Goal: Task Accomplishment & Management: Use online tool/utility

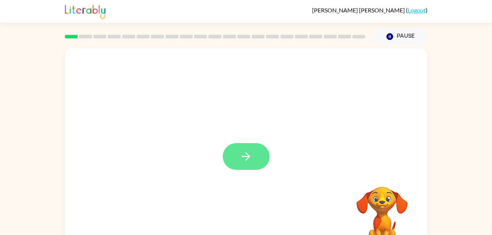
click at [248, 161] on icon "button" at bounding box center [245, 156] width 13 height 13
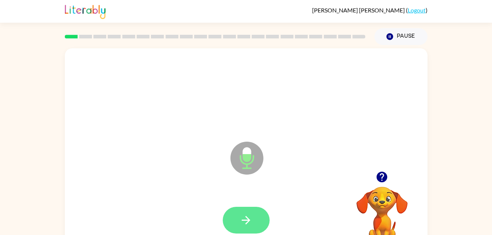
click at [252, 226] on icon "button" at bounding box center [245, 220] width 13 height 13
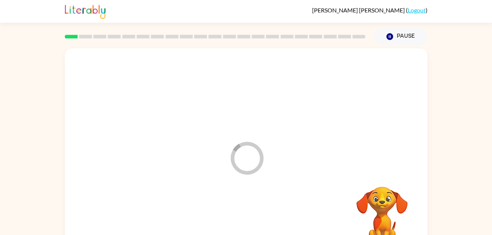
click at [258, 230] on div at bounding box center [246, 220] width 348 height 60
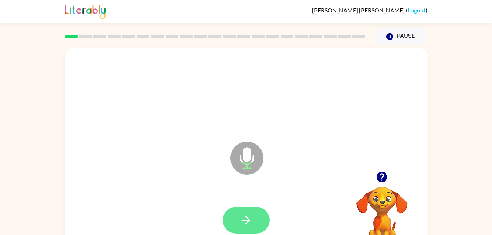
click at [257, 215] on button "button" at bounding box center [246, 220] width 47 height 27
click at [248, 218] on icon "button" at bounding box center [246, 220] width 8 height 8
click at [248, 223] on icon "button" at bounding box center [245, 220] width 13 height 13
click at [246, 224] on icon "button" at bounding box center [246, 220] width 8 height 8
click at [245, 215] on icon "button" at bounding box center [245, 220] width 13 height 13
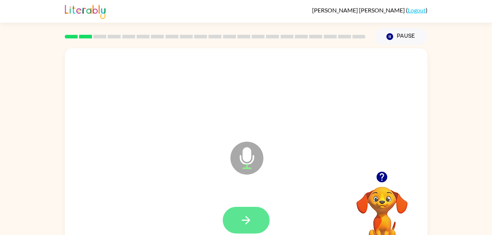
click at [254, 220] on button "button" at bounding box center [246, 220] width 47 height 27
click at [252, 223] on icon "button" at bounding box center [245, 220] width 13 height 13
click at [241, 223] on icon "button" at bounding box center [245, 220] width 13 height 13
click at [246, 219] on icon "button" at bounding box center [245, 220] width 13 height 13
click at [245, 228] on button "button" at bounding box center [246, 220] width 47 height 27
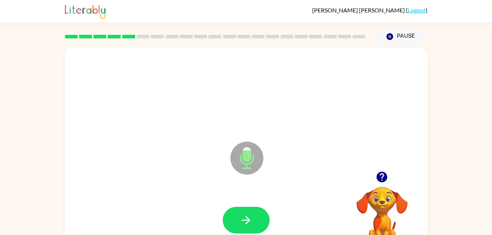
click at [262, 201] on div at bounding box center [246, 220] width 348 height 60
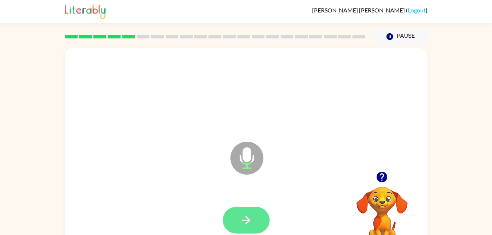
click at [250, 231] on button "button" at bounding box center [246, 220] width 47 height 27
click at [246, 226] on icon "button" at bounding box center [245, 220] width 13 height 13
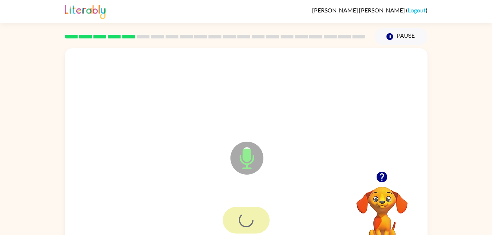
scroll to position [22, 0]
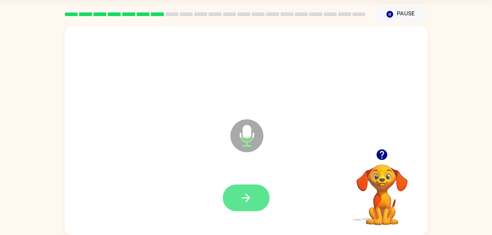
click at [242, 200] on icon "button" at bounding box center [245, 198] width 13 height 13
click at [250, 197] on icon "button" at bounding box center [245, 198] width 13 height 13
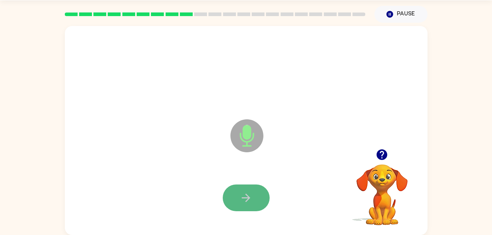
drag, startPoint x: 248, startPoint y: 194, endPoint x: 247, endPoint y: 202, distance: 7.7
click at [247, 202] on icon "button" at bounding box center [245, 198] width 13 height 13
drag, startPoint x: 249, startPoint y: 202, endPoint x: 295, endPoint y: 214, distance: 47.8
click at [295, 214] on div at bounding box center [246, 198] width 348 height 60
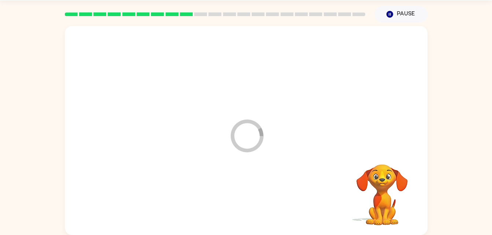
click at [251, 194] on div at bounding box center [246, 198] width 348 height 60
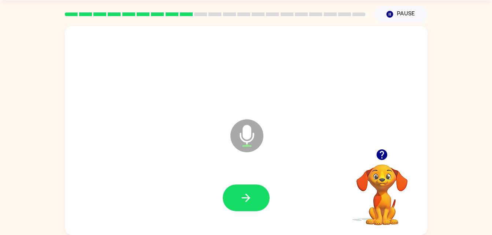
drag, startPoint x: 251, startPoint y: 194, endPoint x: 181, endPoint y: 194, distance: 70.7
click at [181, 194] on div at bounding box center [246, 198] width 348 height 60
click at [260, 202] on button "button" at bounding box center [246, 198] width 47 height 27
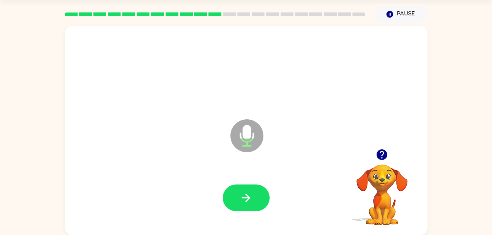
drag, startPoint x: 260, startPoint y: 202, endPoint x: 171, endPoint y: 185, distance: 90.1
click at [171, 185] on div at bounding box center [246, 198] width 348 height 60
click at [241, 197] on icon "button" at bounding box center [245, 198] width 13 height 13
drag, startPoint x: 241, startPoint y: 197, endPoint x: 144, endPoint y: 200, distance: 97.1
click at [144, 200] on div at bounding box center [246, 198] width 348 height 60
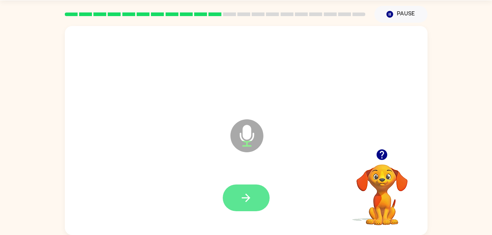
click at [248, 199] on icon "button" at bounding box center [246, 198] width 8 height 8
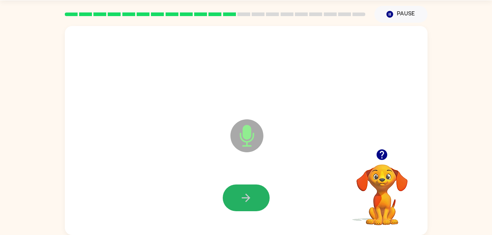
click at [248, 199] on icon "button" at bounding box center [246, 198] width 8 height 8
drag, startPoint x: 248, startPoint y: 199, endPoint x: 234, endPoint y: 212, distance: 19.7
click at [234, 212] on div at bounding box center [246, 198] width 348 height 60
click at [259, 183] on div at bounding box center [246, 198] width 348 height 60
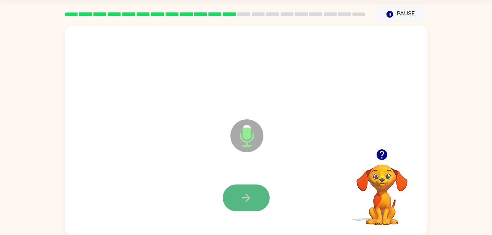
click at [254, 188] on button "button" at bounding box center [246, 198] width 47 height 27
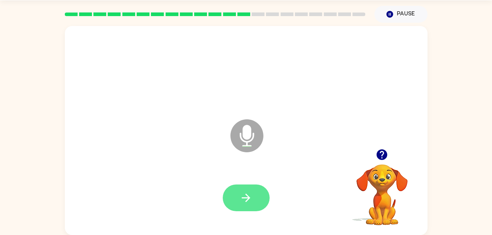
click at [250, 192] on icon "button" at bounding box center [245, 198] width 13 height 13
drag, startPoint x: 250, startPoint y: 191, endPoint x: 246, endPoint y: 196, distance: 6.5
click at [246, 196] on icon "button" at bounding box center [245, 198] width 13 height 13
drag, startPoint x: 246, startPoint y: 196, endPoint x: 417, endPoint y: 56, distance: 220.7
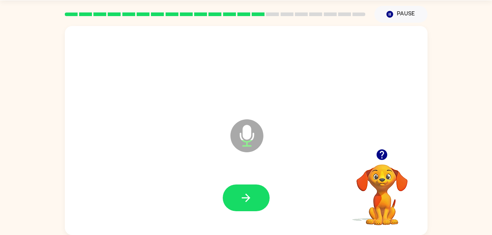
click at [417, 56] on div at bounding box center [246, 71] width 348 height 60
click at [241, 190] on button "button" at bounding box center [246, 198] width 47 height 27
click at [241, 192] on button "button" at bounding box center [246, 198] width 47 height 27
drag, startPoint x: 241, startPoint y: 193, endPoint x: 112, endPoint y: 216, distance: 130.5
click at [112, 216] on div at bounding box center [246, 198] width 348 height 60
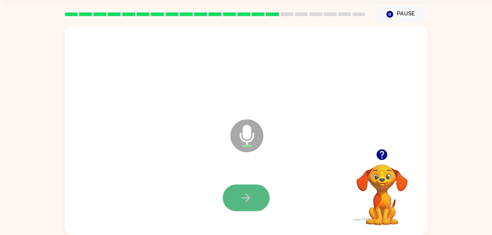
click at [245, 197] on icon "button" at bounding box center [245, 198] width 13 height 13
drag, startPoint x: 245, startPoint y: 197, endPoint x: 211, endPoint y: 145, distance: 61.4
click at [211, 145] on div "Microphone The Microphone is here when it is your turn to talk" at bounding box center [246, 130] width 363 height 209
click at [259, 196] on button "button" at bounding box center [246, 198] width 47 height 27
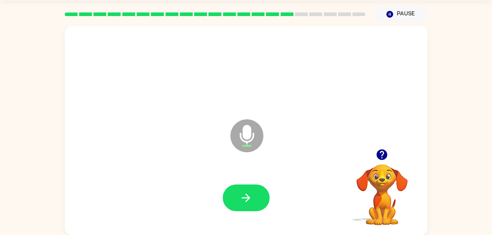
click at [259, 196] on button "button" at bounding box center [246, 198] width 47 height 27
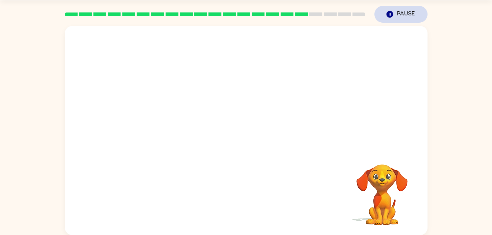
click at [409, 22] on button "Pause Pause" at bounding box center [400, 14] width 53 height 17
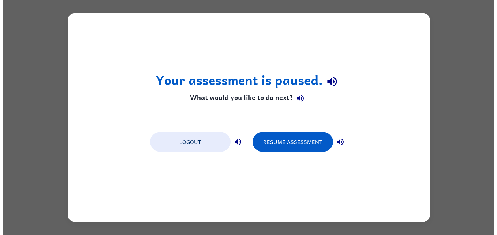
scroll to position [0, 0]
